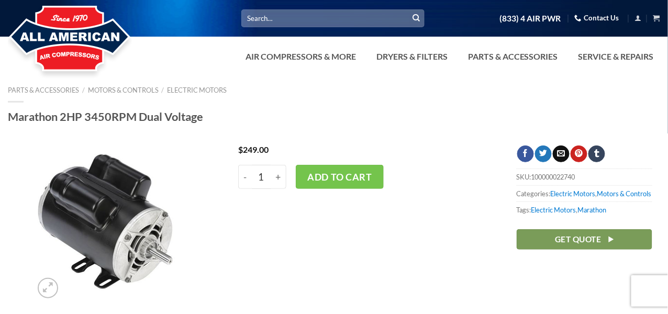
click at [299, 18] on input "Search for:" at bounding box center [332, 17] width 183 height 17
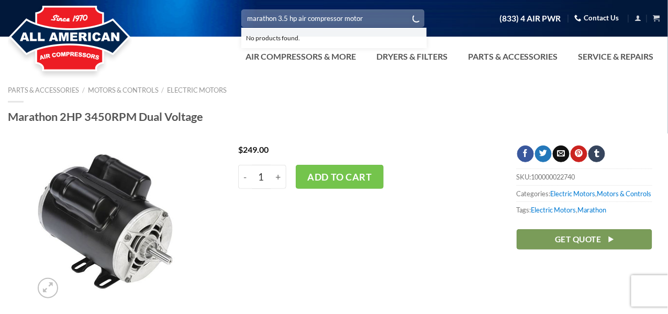
type input "marathon 3.5 hp air compressor motor"
click at [409, 10] on button "Submit" at bounding box center [417, 18] width 16 height 16
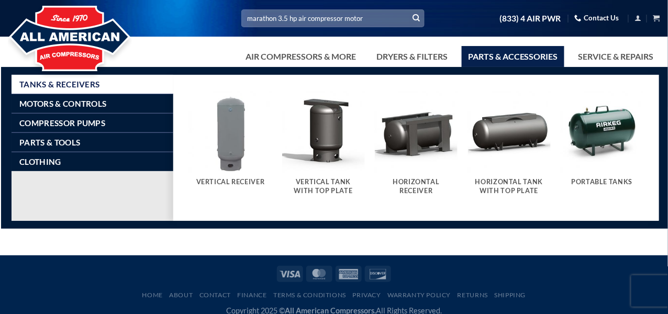
scroll to position [33, 0]
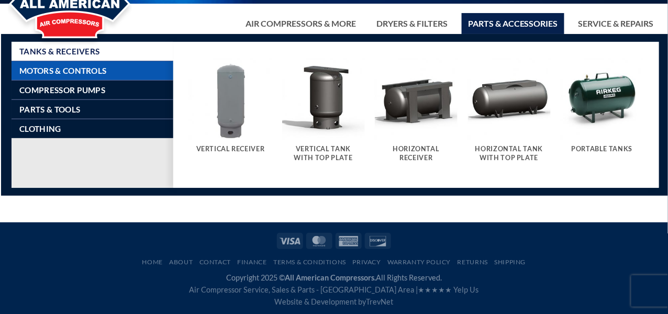
click at [73, 68] on span "Motors & Controls" at bounding box center [62, 71] width 87 height 8
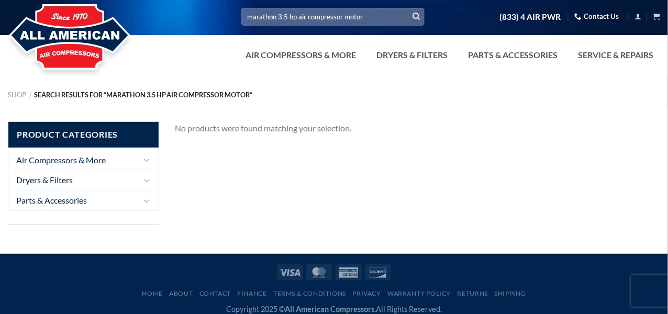
scroll to position [0, 0]
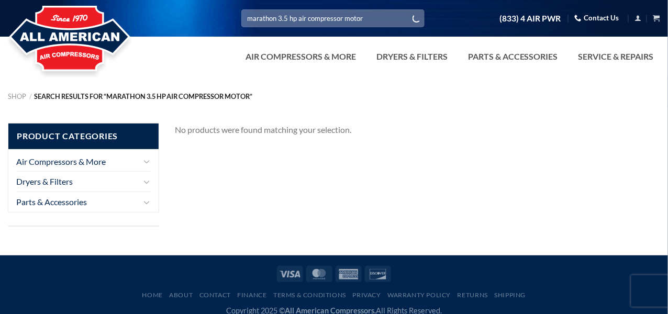
click at [369, 16] on input "marathon 3.5 hp air compressor motor" at bounding box center [332, 17] width 183 height 17
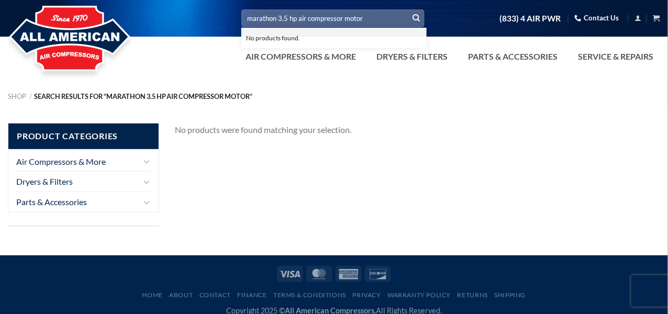
drag, startPoint x: 351, startPoint y: 17, endPoint x: 250, endPoint y: 14, distance: 100.6
click at [250, 14] on input "marathon 3.5 hp air compressor motor" at bounding box center [332, 17] width 183 height 17
type input "marathon gex09040"
click at [409, 10] on button "Submit" at bounding box center [417, 18] width 16 height 16
